Goal: Information Seeking & Learning: Learn about a topic

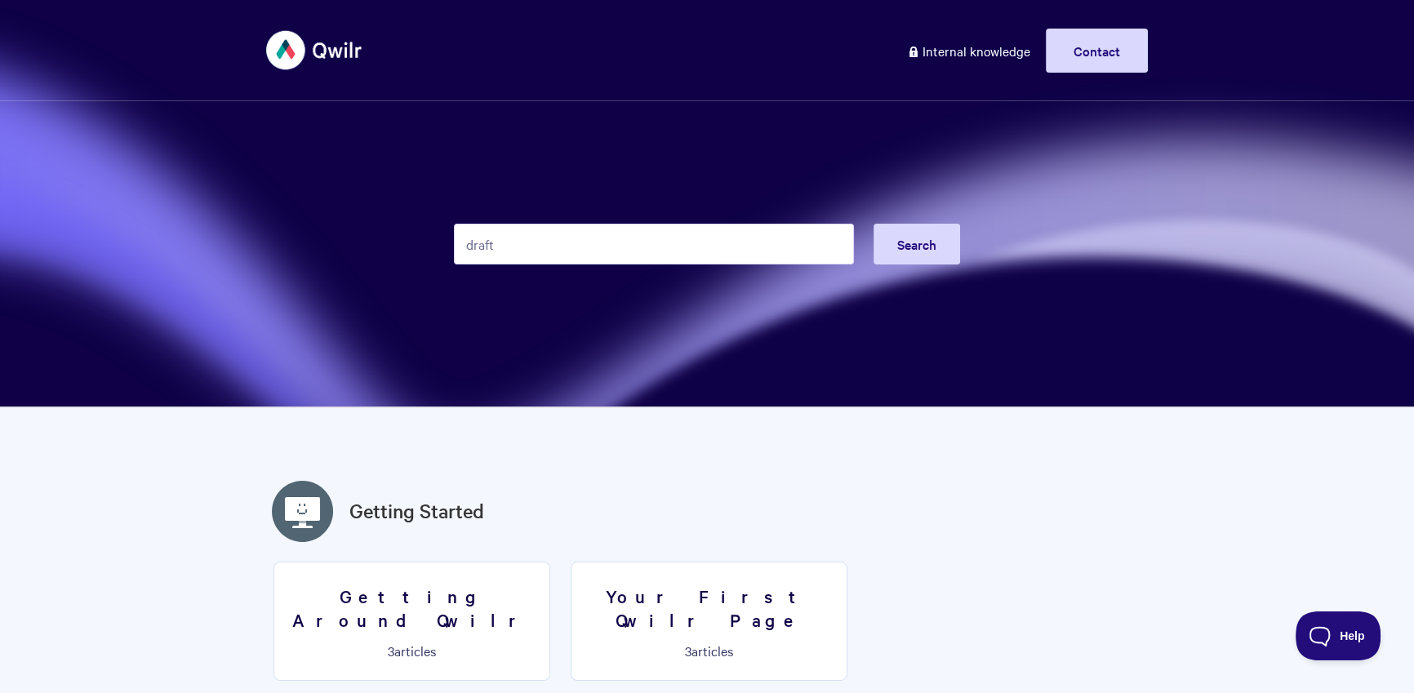
type input "draft"
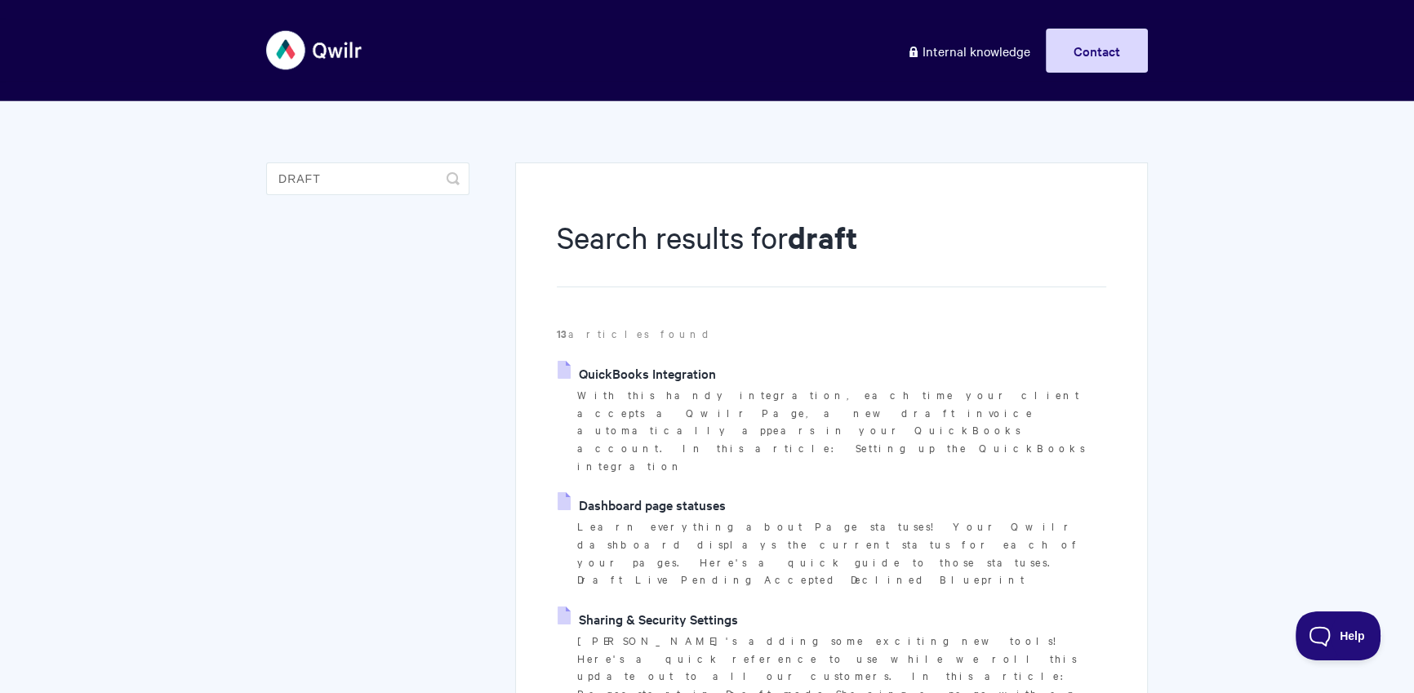
click at [676, 492] on link "Dashboard page statuses" at bounding box center [642, 504] width 168 height 24
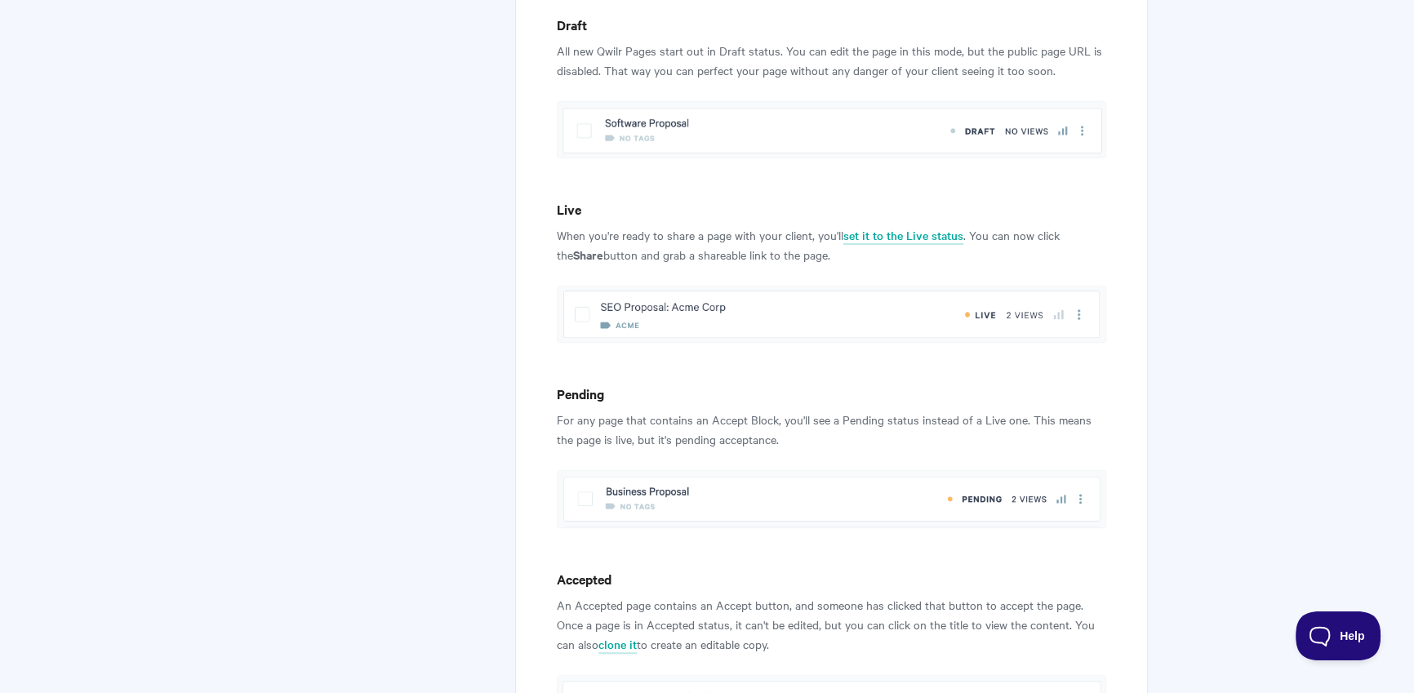
scroll to position [1106, 0]
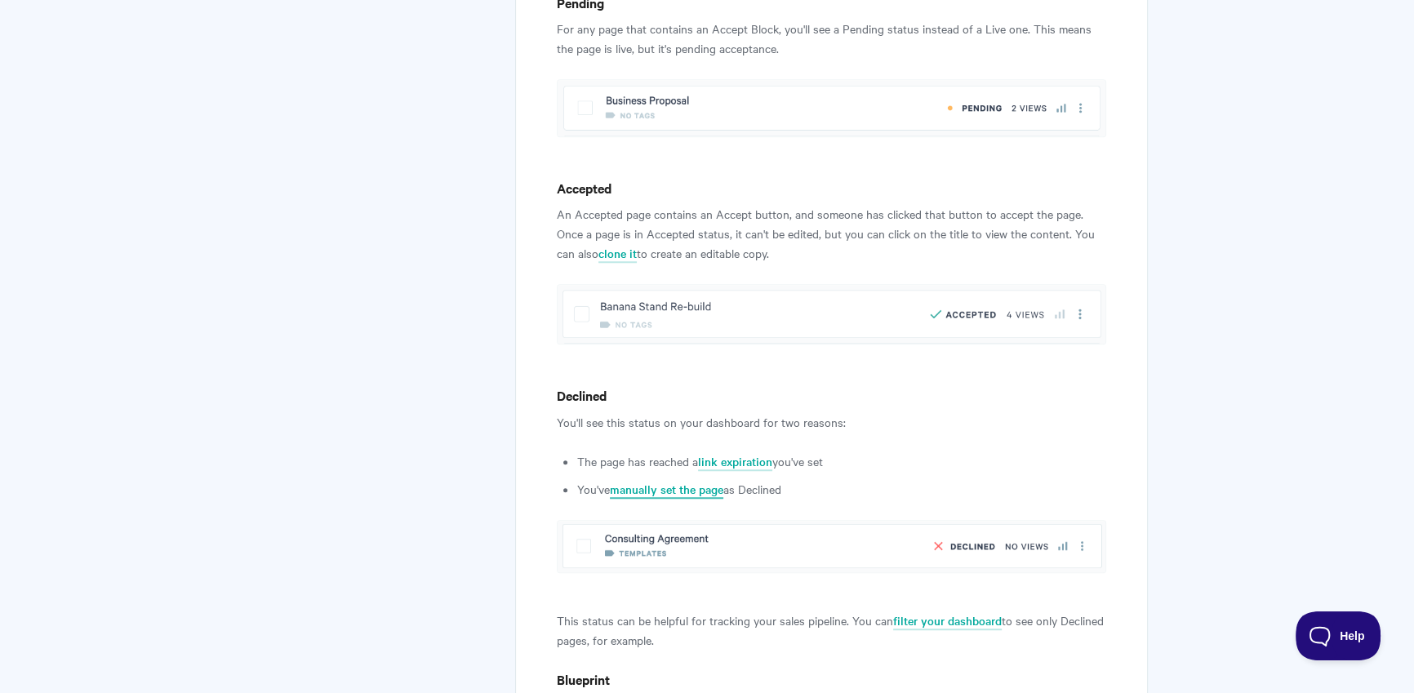
click at [719, 488] on link "manually set the page" at bounding box center [666, 490] width 113 height 18
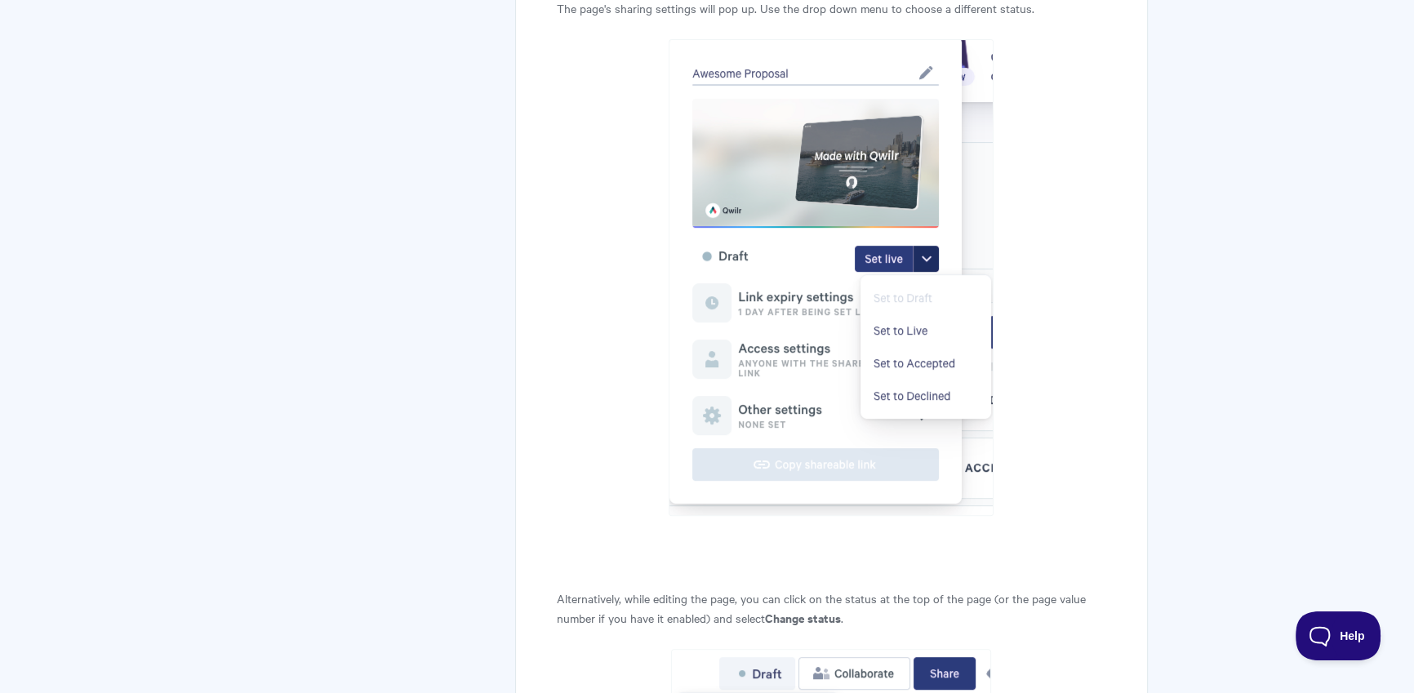
scroll to position [1327, 0]
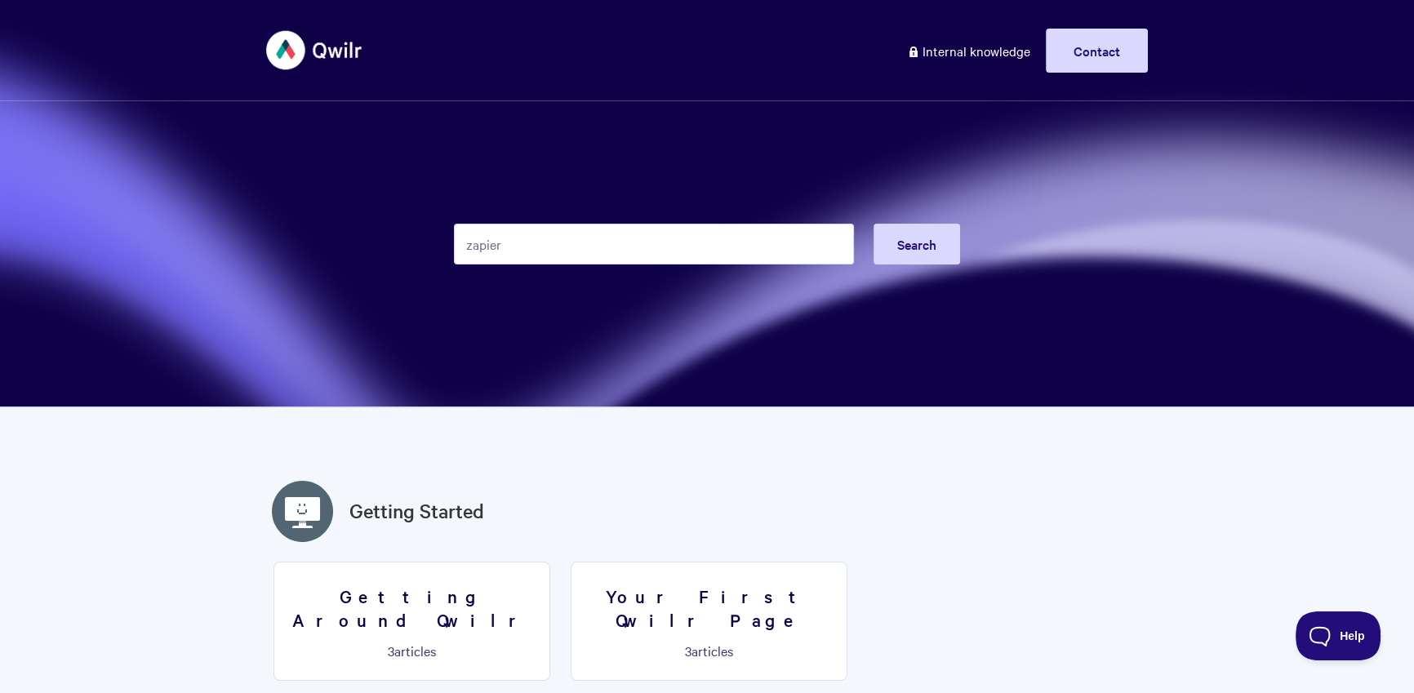
type input "zapier"
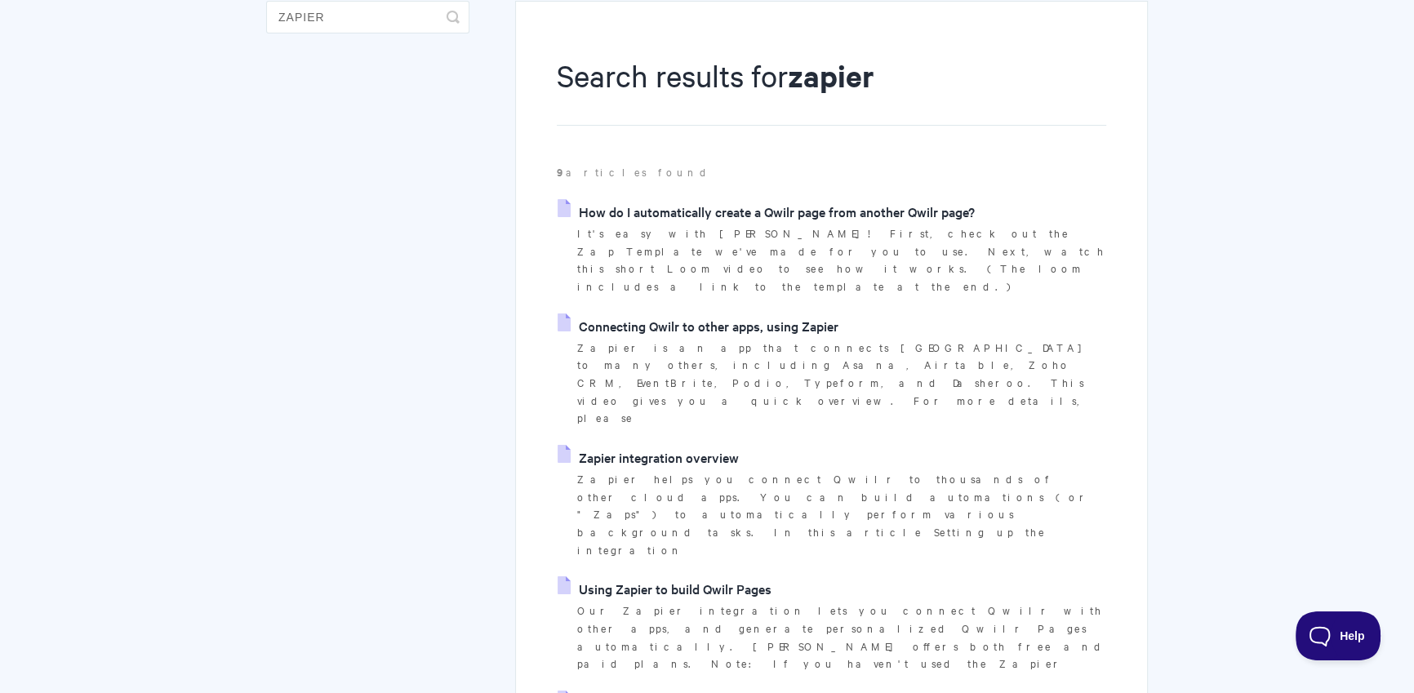
scroll to position [331, 0]
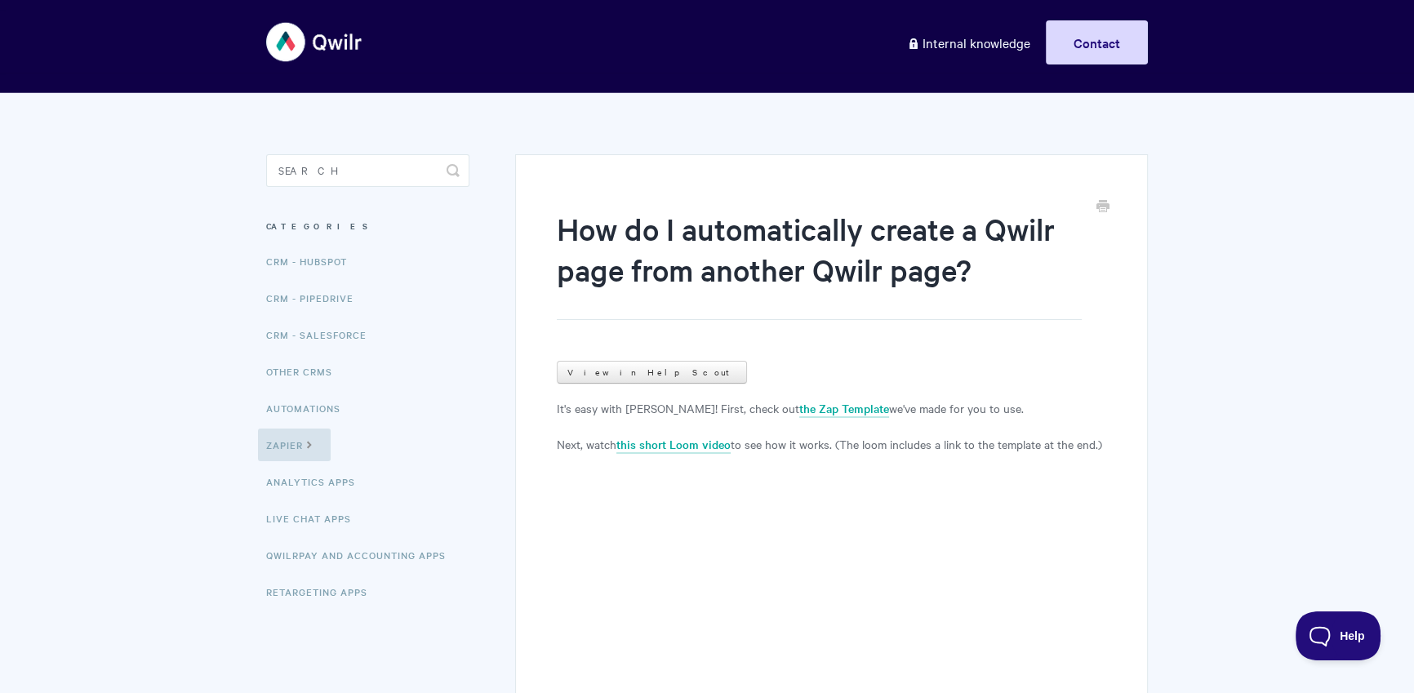
scroll to position [283, 0]
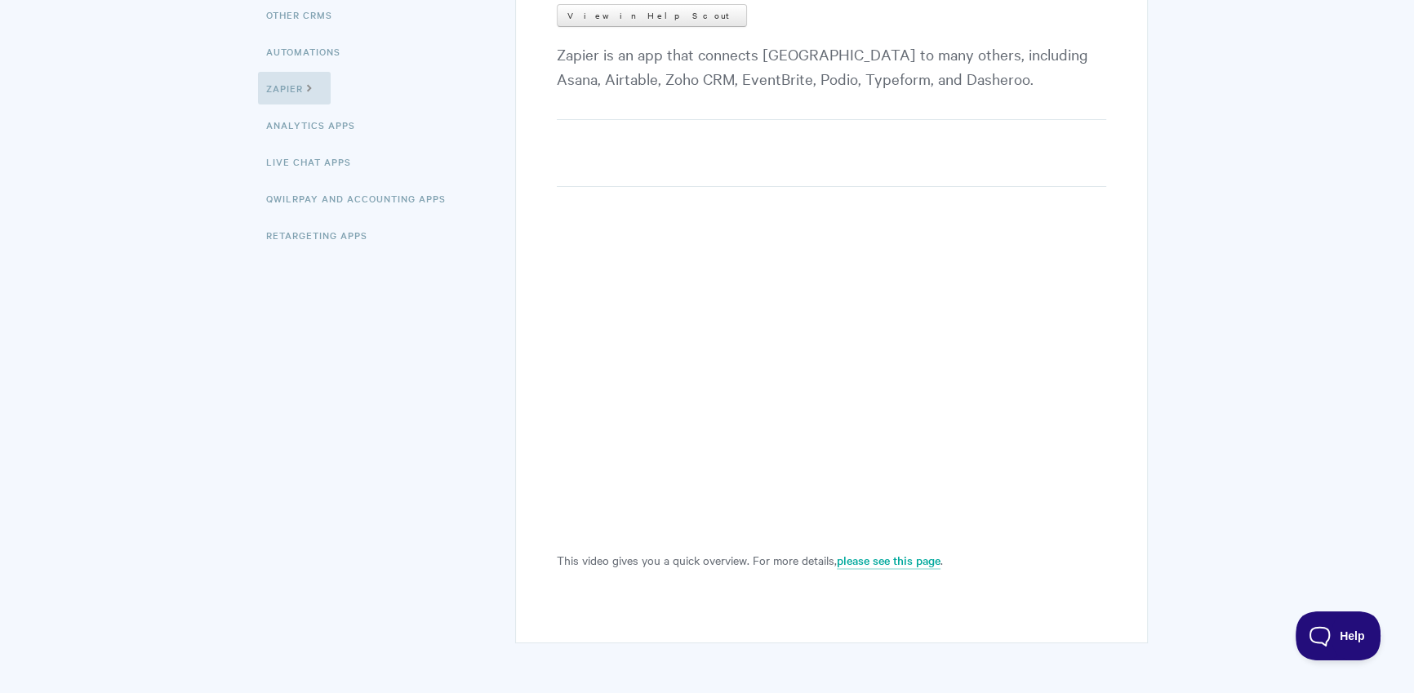
scroll to position [384, 0]
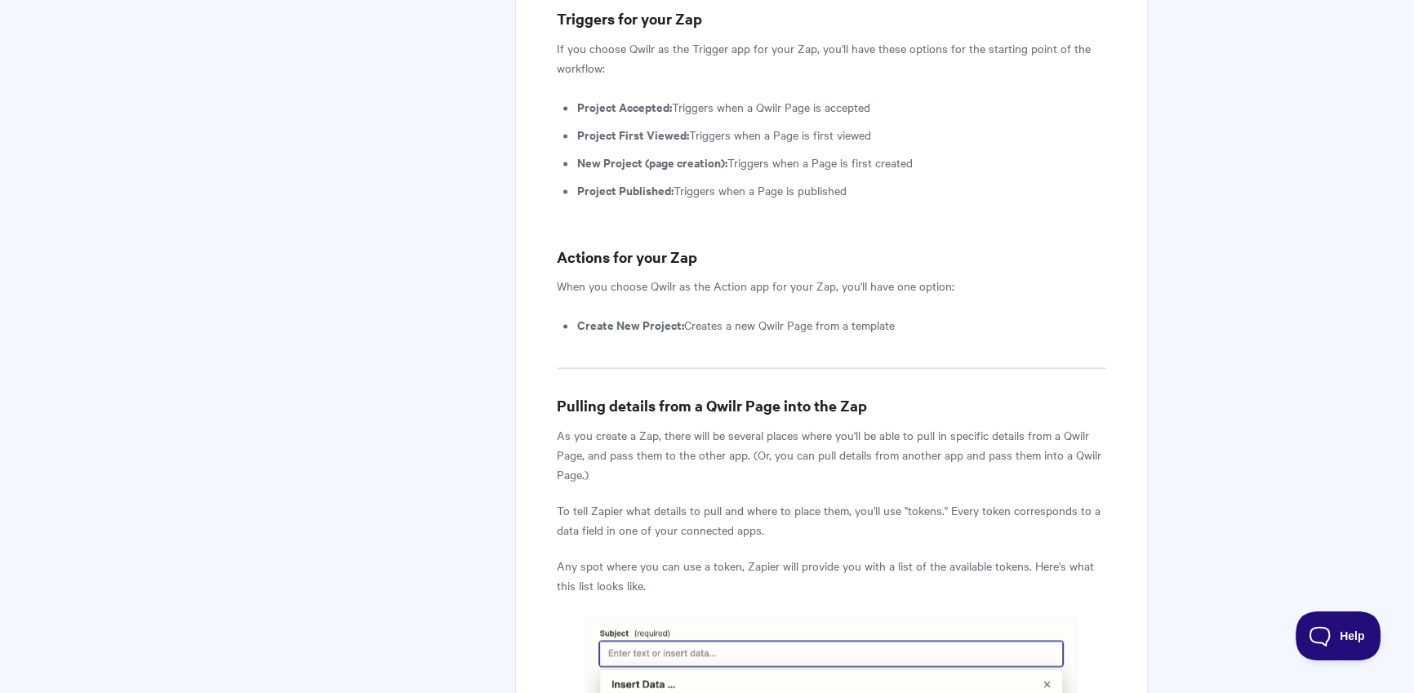
scroll to position [3595, 0]
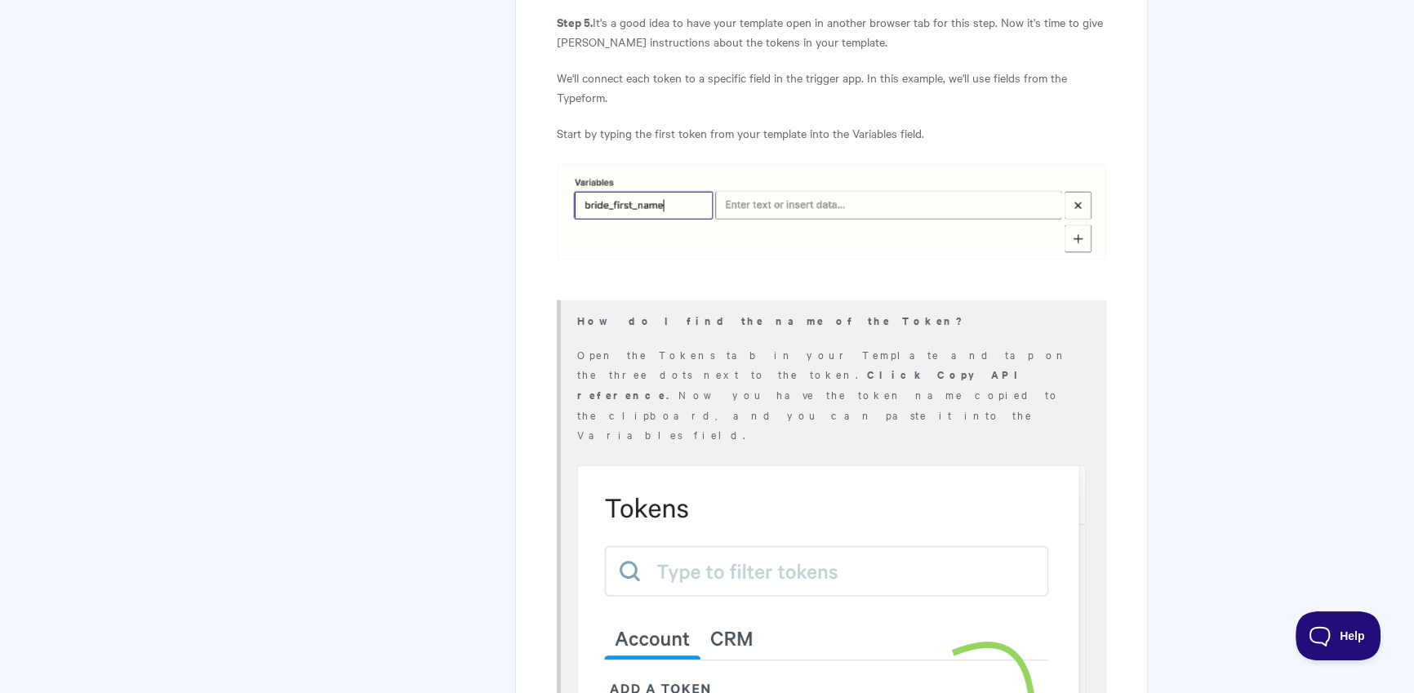
scroll to position [5037, 0]
